Goal: Task Accomplishment & Management: Complete application form

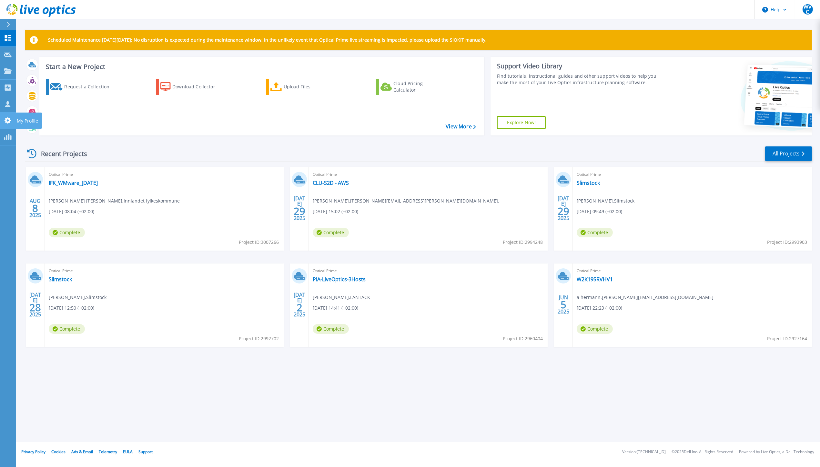
click at [8, 119] on icon at bounding box center [8, 120] width 6 height 6
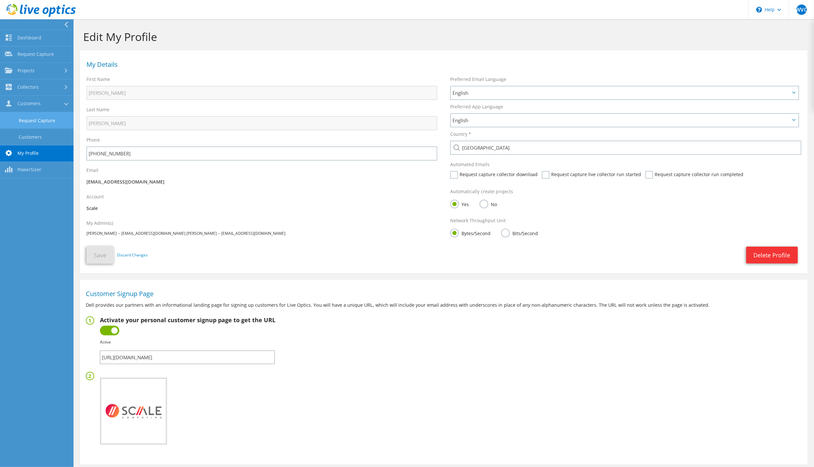
click at [35, 117] on link "Request Capture" at bounding box center [37, 120] width 74 height 16
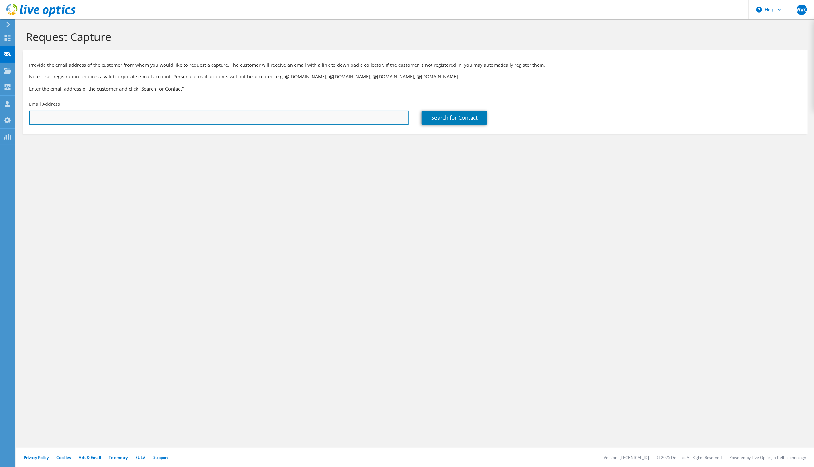
click at [159, 116] on input "text" at bounding box center [219, 118] width 380 height 14
click at [105, 117] on input "text" at bounding box center [219, 118] width 380 height 14
paste input "Raimund.Klingersberger@infotech.at"
type input "Raimund.Klingersberger@infotech.at"
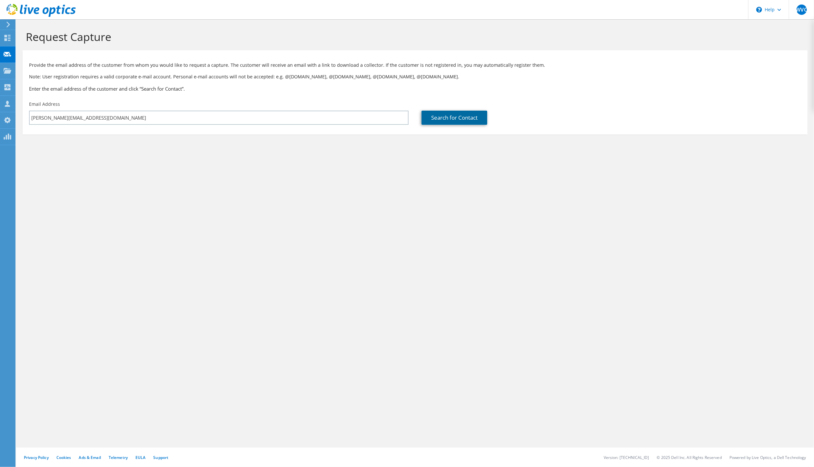
click at [439, 119] on link "Search for Contact" at bounding box center [455, 118] width 66 height 14
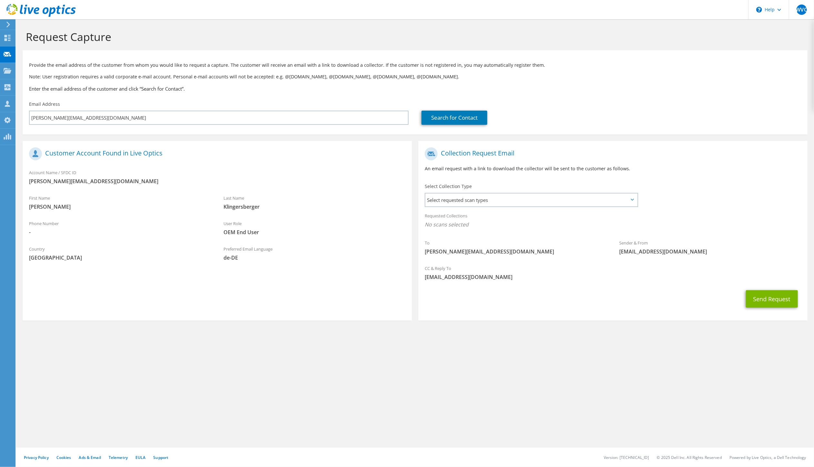
click at [507, 192] on div "Select Collection Type Select requested scan types Server Virtualization Optica…" at bounding box center [532, 194] width 214 height 23
click at [503, 201] on span "Select requested scan types" at bounding box center [532, 200] width 212 height 13
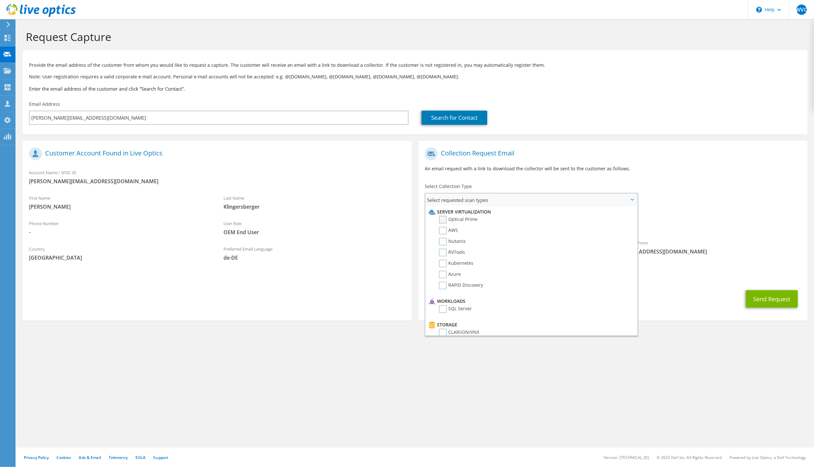
click at [443, 217] on label "Optical Prime" at bounding box center [458, 220] width 39 height 8
click at [0, 0] on input "Optical Prime" at bounding box center [0, 0] width 0 height 0
click at [469, 389] on div "Request Capture Provide the email address of the customer from whom you would l…" at bounding box center [415, 243] width 798 height 448
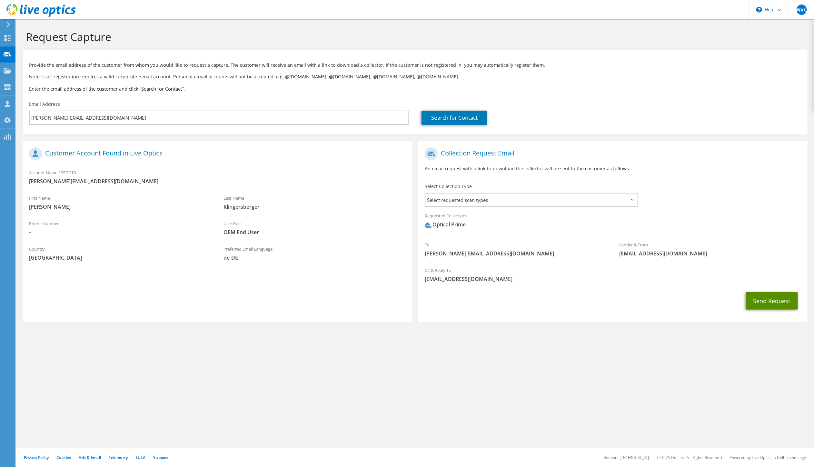
click at [766, 299] on button "Send Request" at bounding box center [772, 300] width 52 height 17
